Goal: Task Accomplishment & Management: Manage account settings

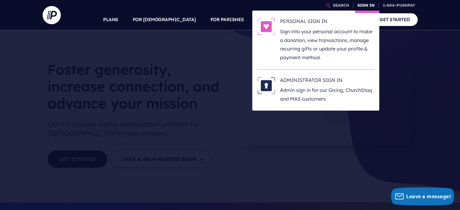
click at [367, 5] on link "SIGN IN" at bounding box center [366, 5] width 22 height 11
click at [305, 92] on p "Admin sign in for our Giving, ChurchStaq and MAS customers" at bounding box center [327, 95] width 94 height 18
click at [364, 5] on link "SIGN IN" at bounding box center [366, 5] width 22 height 11
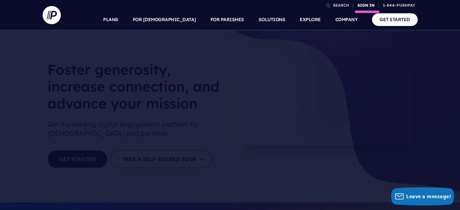
click at [366, 5] on link "SIGN IN" at bounding box center [366, 5] width 22 height 11
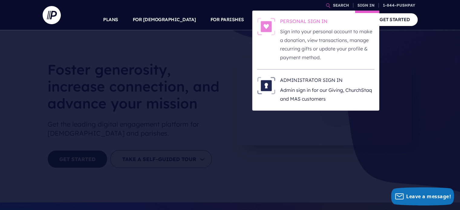
click at [333, 35] on p "Sign into your personal account to make a donation, view transactions, manage r…" at bounding box center [327, 44] width 94 height 35
